Goal: Information Seeking & Learning: Learn about a topic

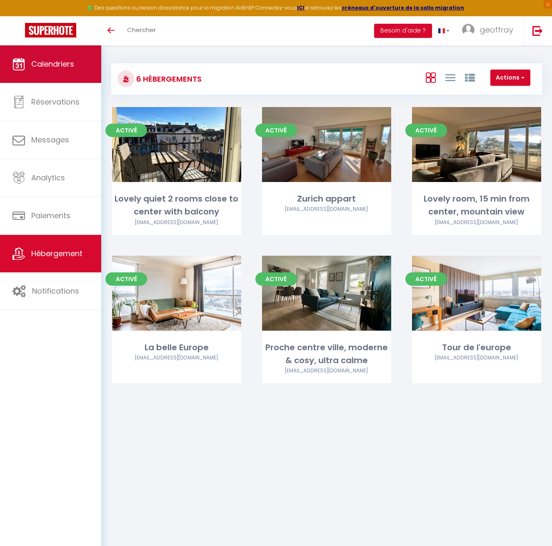
click at [55, 60] on span "Calendriers" at bounding box center [52, 64] width 43 height 10
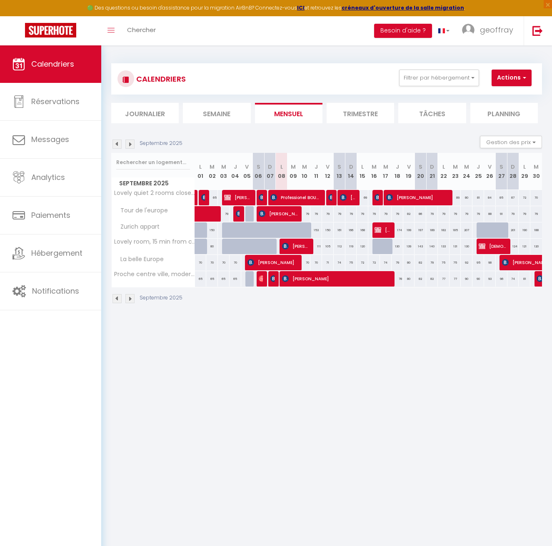
click at [209, 114] on li "Semaine" at bounding box center [217, 113] width 68 height 20
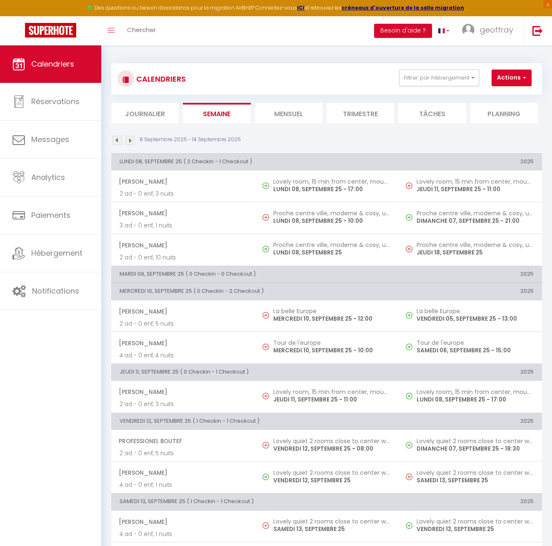
click at [258, 110] on li "Mensuel" at bounding box center [289, 113] width 68 height 20
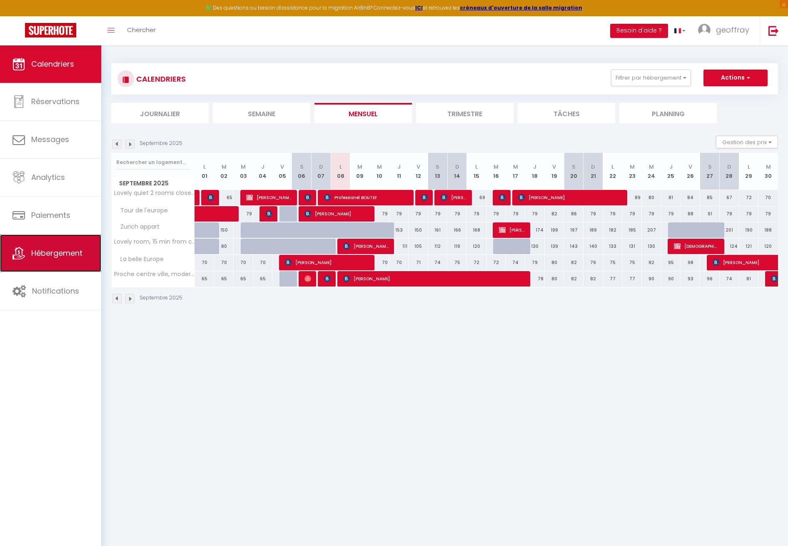
click at [40, 250] on span "Hébergement" at bounding box center [56, 253] width 51 height 10
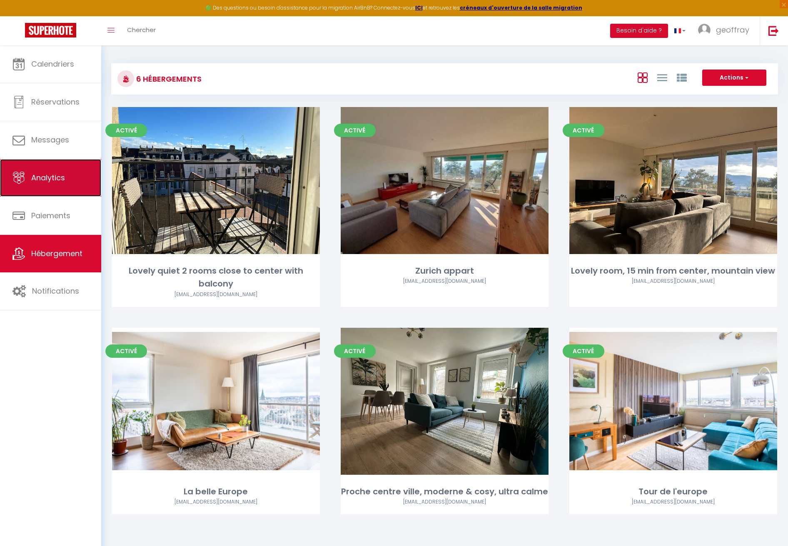
click at [63, 174] on span "Analytics" at bounding box center [48, 178] width 34 height 10
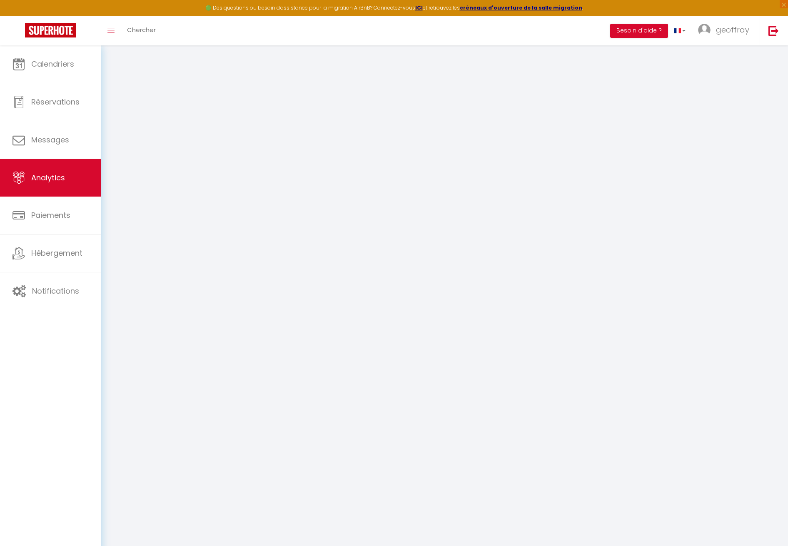
select select "2025"
select select "9"
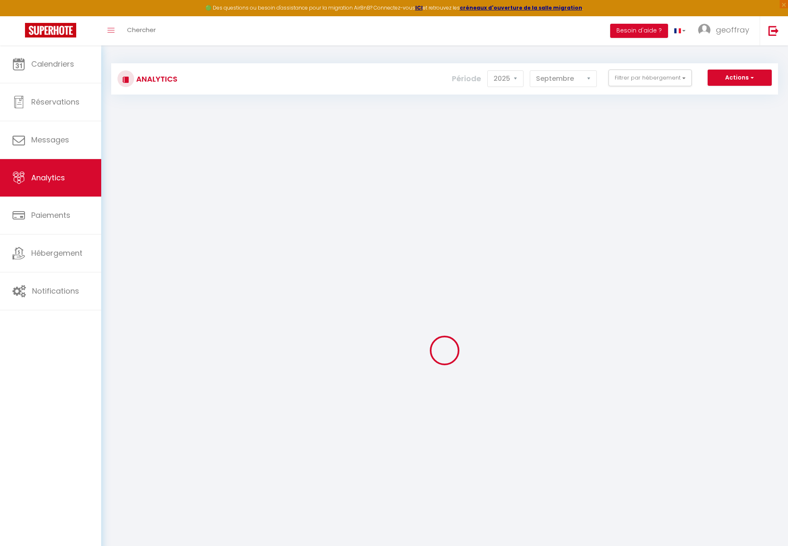
checkbox input "false"
checkbox appart "false"
checkbox view "false"
checkbox input "false"
checkbox l\'europe "false"
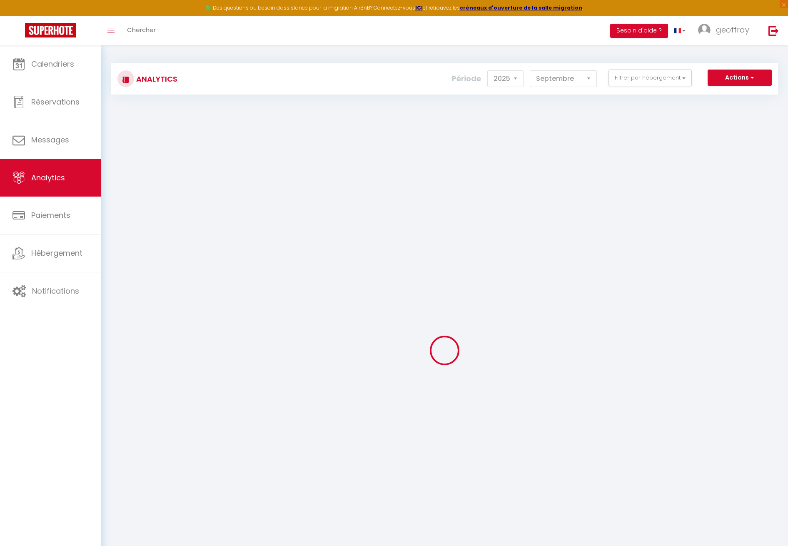
checkbox balcony "false"
checkbox Europe "false"
checkbox calme "false"
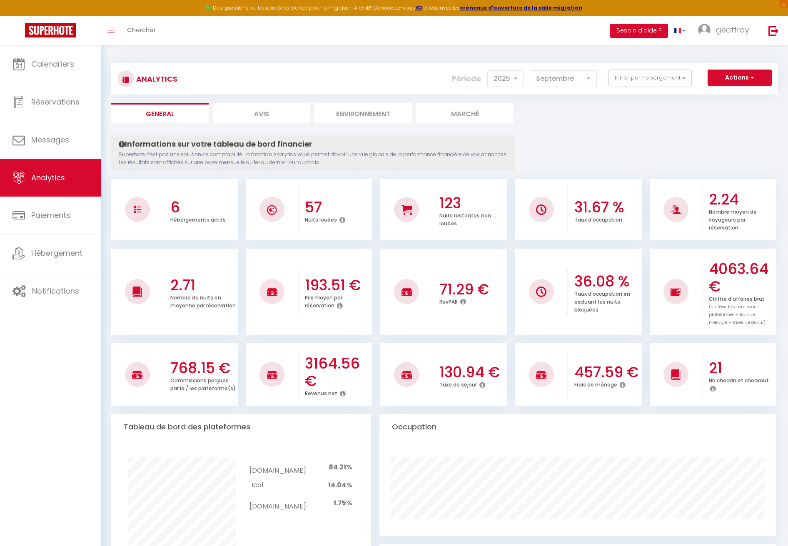
click at [558, 68] on div "Analytics Actions Génération SuperConciergerie Génération SuperAnalyzer Générat…" at bounding box center [444, 78] width 667 height 31
click at [558, 75] on button "Filtrer par hébergement" at bounding box center [650, 78] width 83 height 17
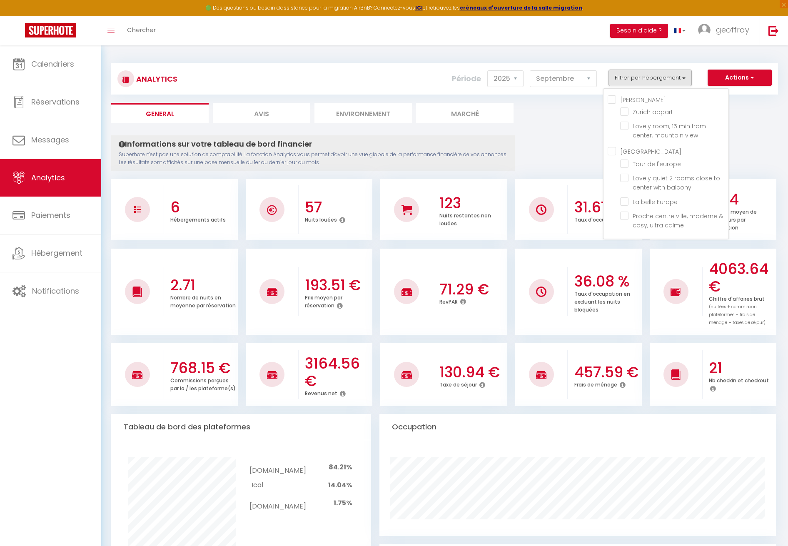
click at [558, 98] on input "[PERSON_NAME]" at bounding box center [668, 99] width 121 height 8
checkbox input "true"
checkbox appart "true"
checkbox view "true"
checkbox l\'europe "false"
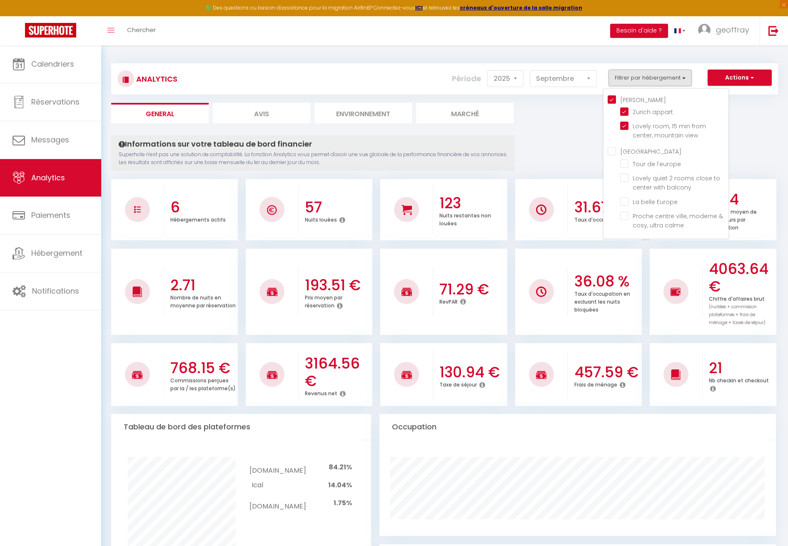
checkbox balcony "false"
checkbox Europe "false"
checkbox calme "false"
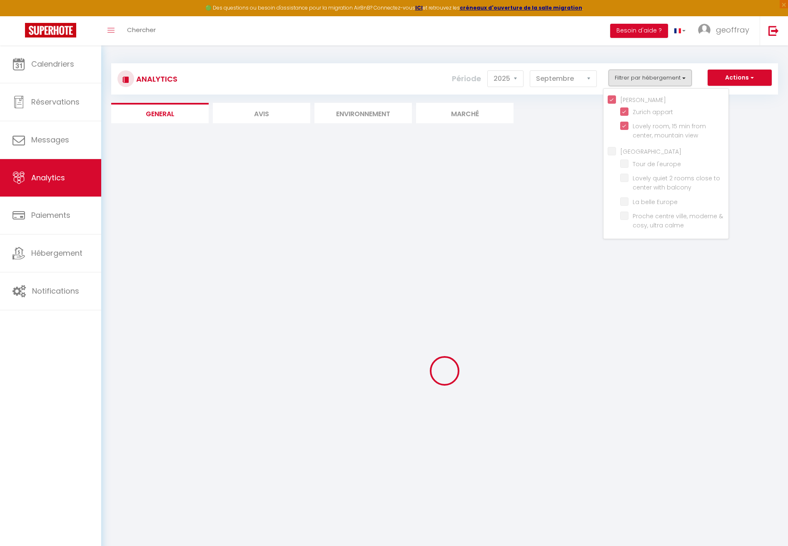
checkbox l\'europe "false"
checkbox balcony "false"
checkbox Europe "false"
checkbox calme "false"
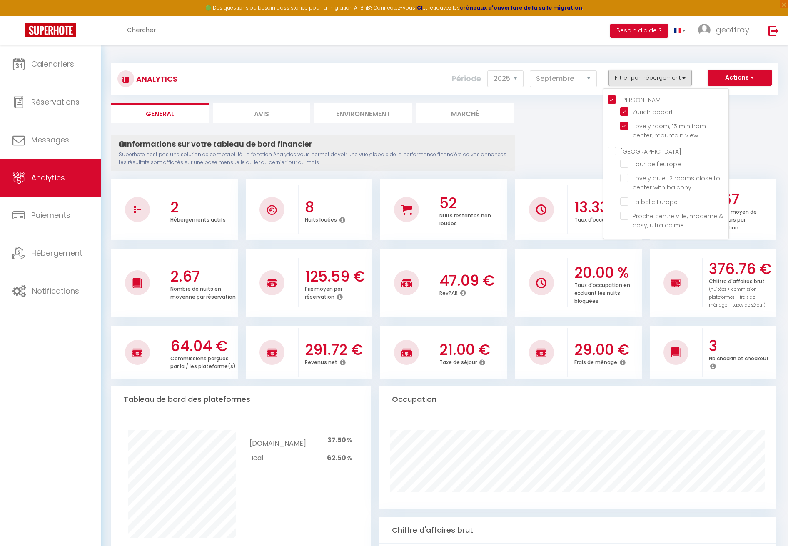
click at [558, 151] on input "[GEOGRAPHIC_DATA]" at bounding box center [668, 151] width 121 height 8
checkbox input "true"
checkbox l\'europe "true"
checkbox balcony "true"
checkbox Europe "true"
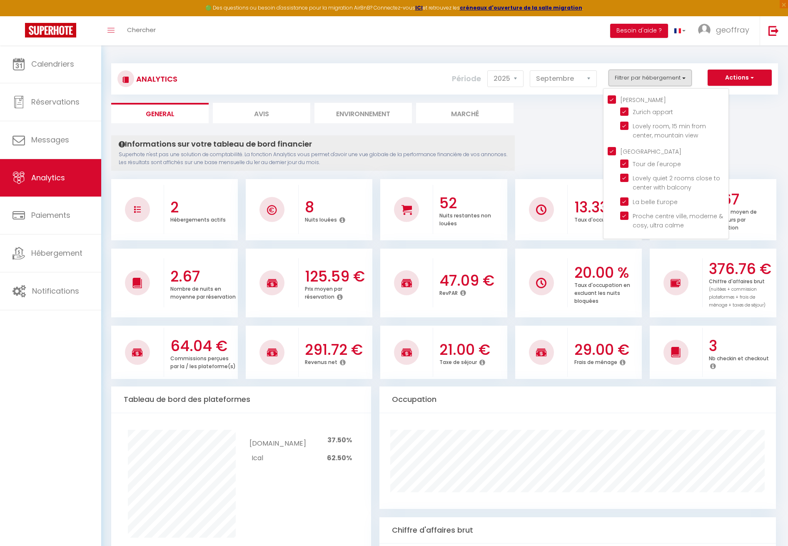
checkbox calme "true"
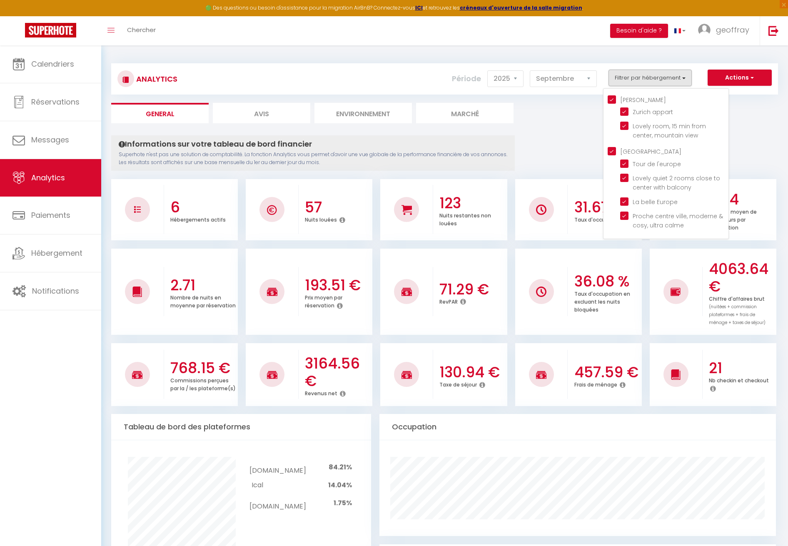
click at [558, 58] on div "Analytics Actions Génération SuperConciergerie Génération SuperAnalyzer Générat…" at bounding box center [444, 74] width 667 height 39
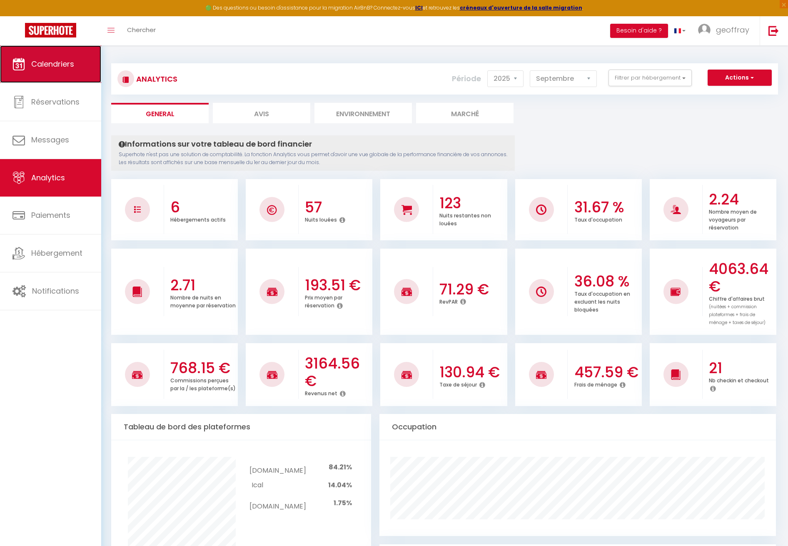
click at [35, 63] on span "Calendriers" at bounding box center [52, 64] width 43 height 10
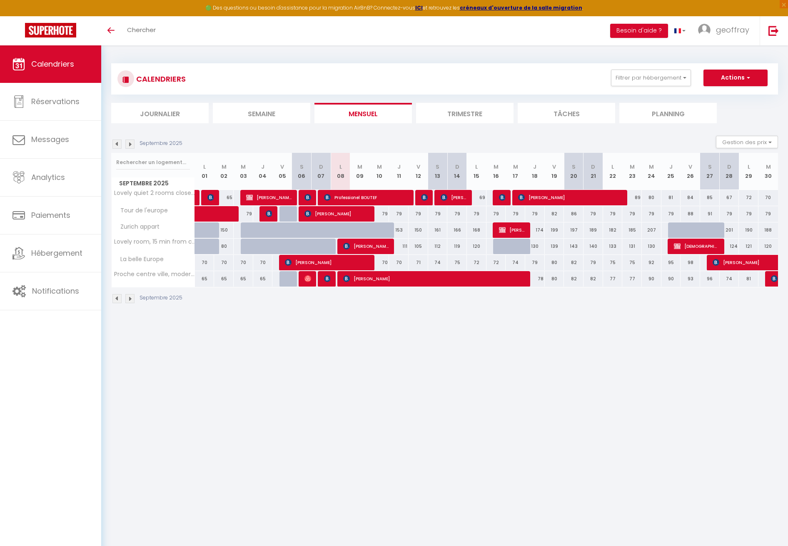
click at [270, 348] on body "🟢 Des questions ou besoin d'assistance pour la migration AirBnB? Connectez-vous…" at bounding box center [394, 318] width 788 height 546
click at [235, 356] on body "🟢 Des questions ou besoin d'assistance pour la migration AirBnB? Connectez-vous…" at bounding box center [394, 318] width 788 height 546
